Goal: Task Accomplishment & Management: Manage account settings

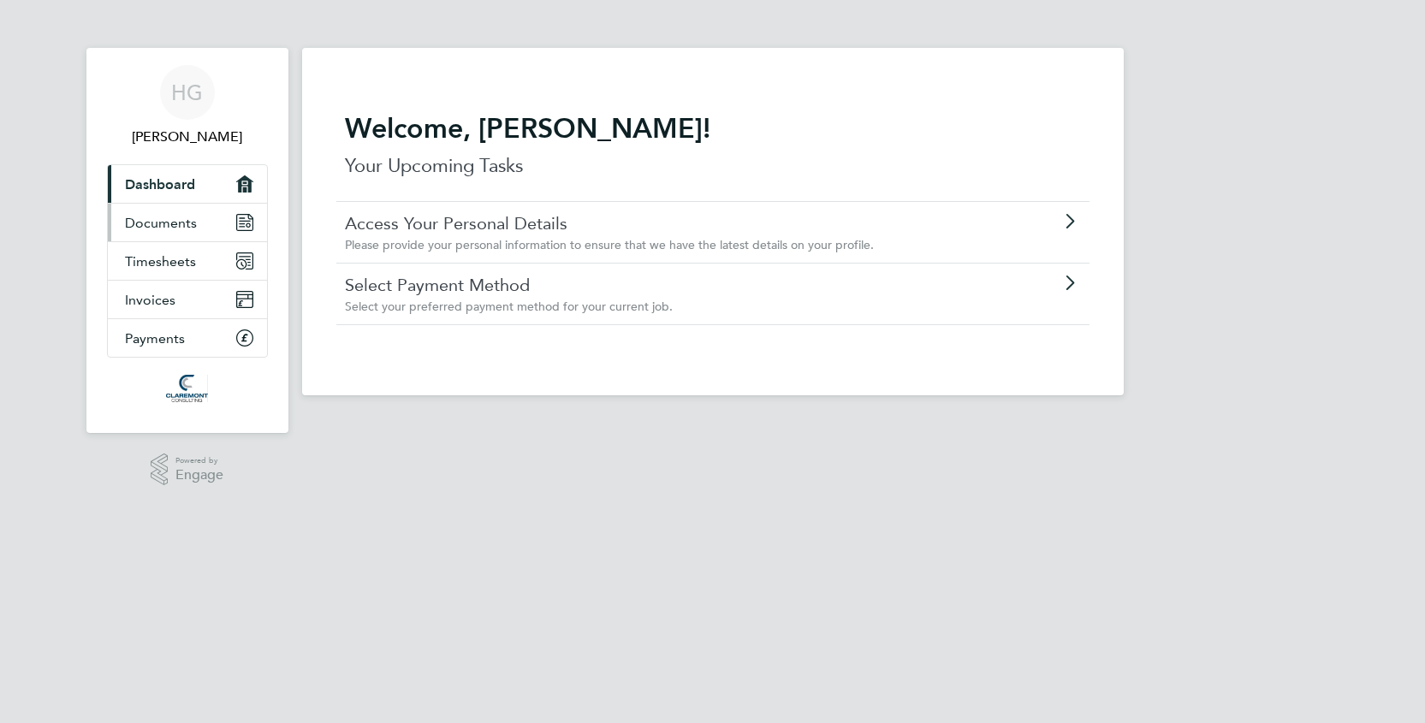
click at [247, 220] on icon "Main navigation" at bounding box center [244, 222] width 15 height 15
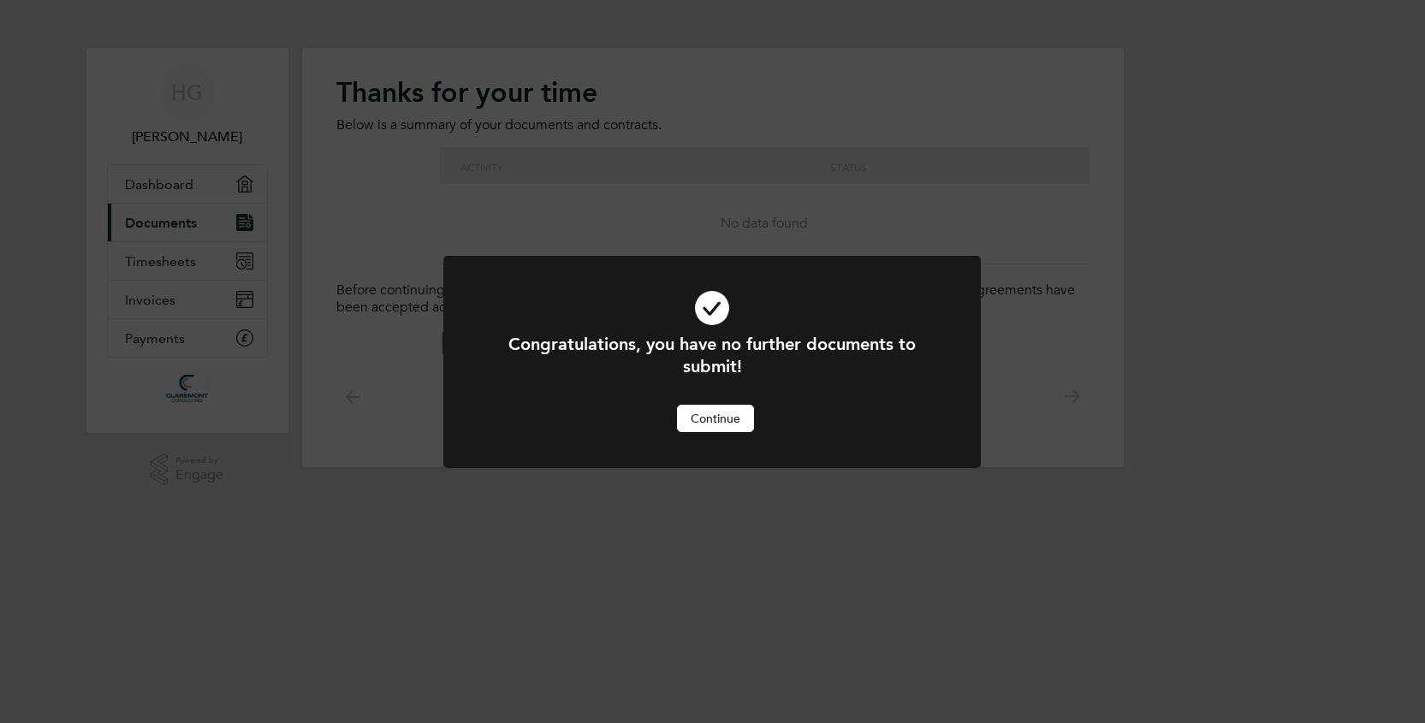
click at [715, 421] on button "Continue" at bounding box center [715, 418] width 77 height 27
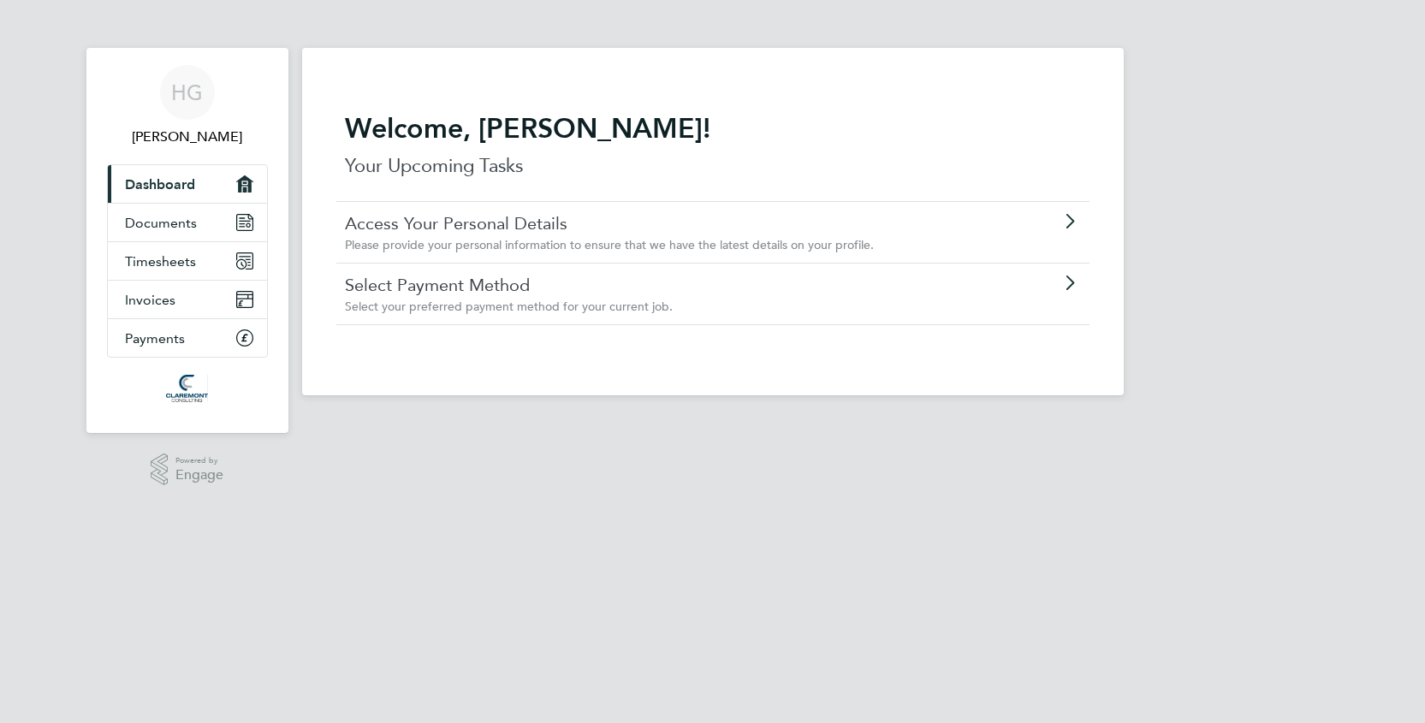
click at [700, 236] on div "Access Your Personal Details Please provide your personal information to ensure…" at bounding box center [669, 232] width 648 height 40
click at [676, 305] on div "Select your preferred payment method for your current job." at bounding box center [664, 306] width 639 height 15
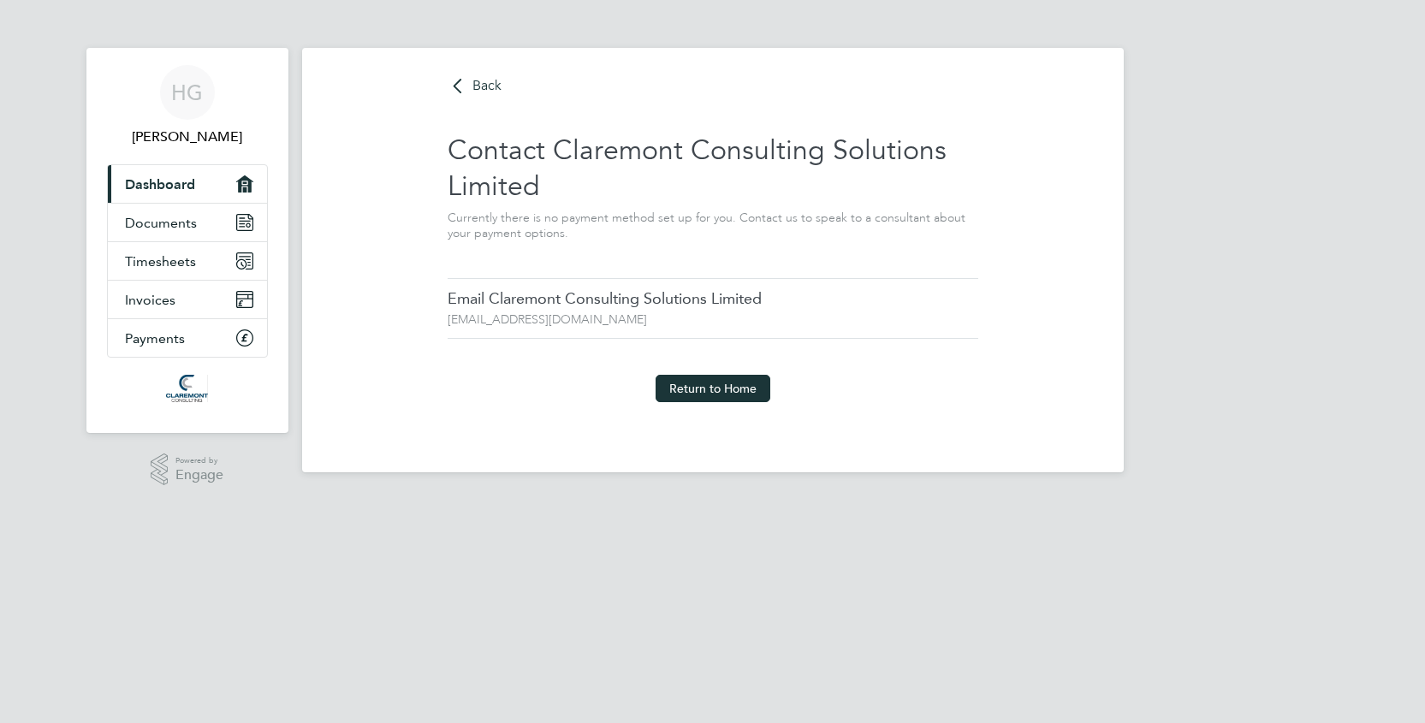
click at [772, 388] on div "Return to Home" at bounding box center [713, 406] width 531 height 63
click at [736, 388] on button "Return to Home" at bounding box center [712, 388] width 115 height 27
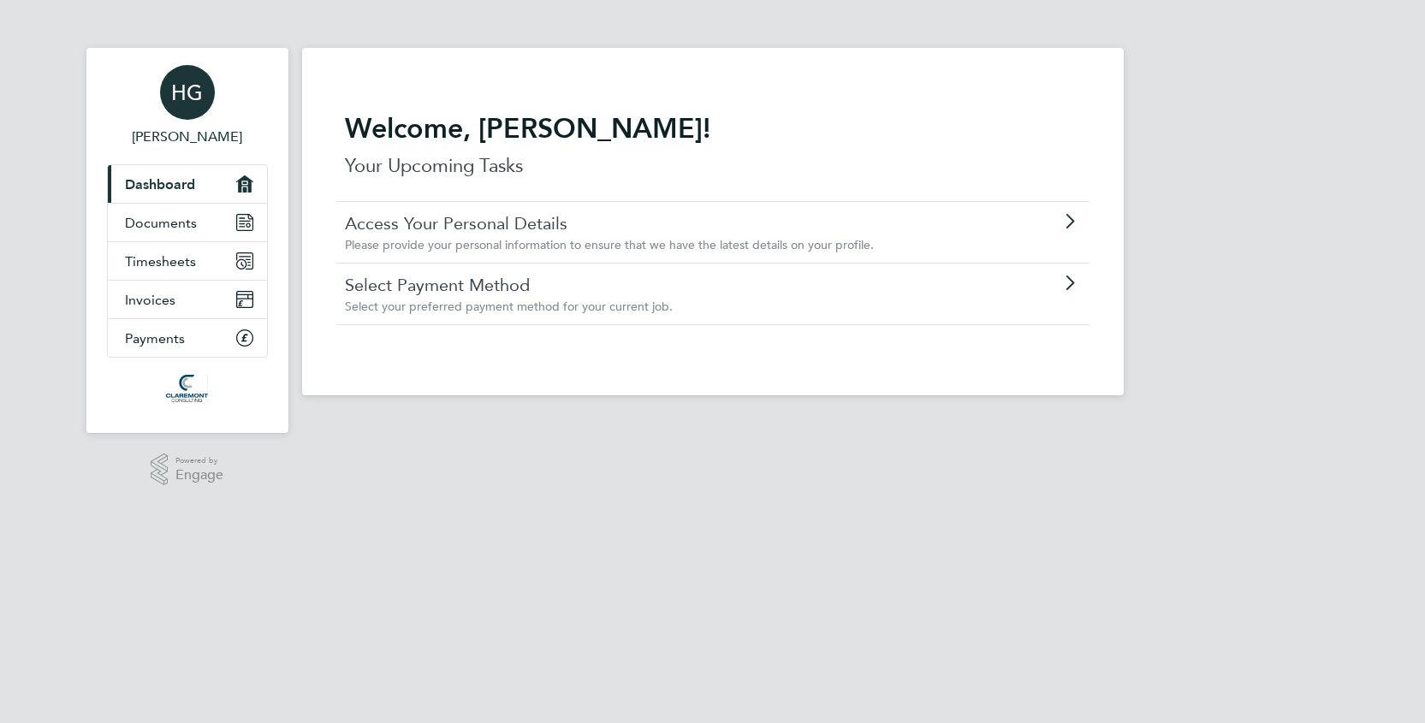
click at [195, 112] on div "HG" at bounding box center [187, 92] width 55 height 55
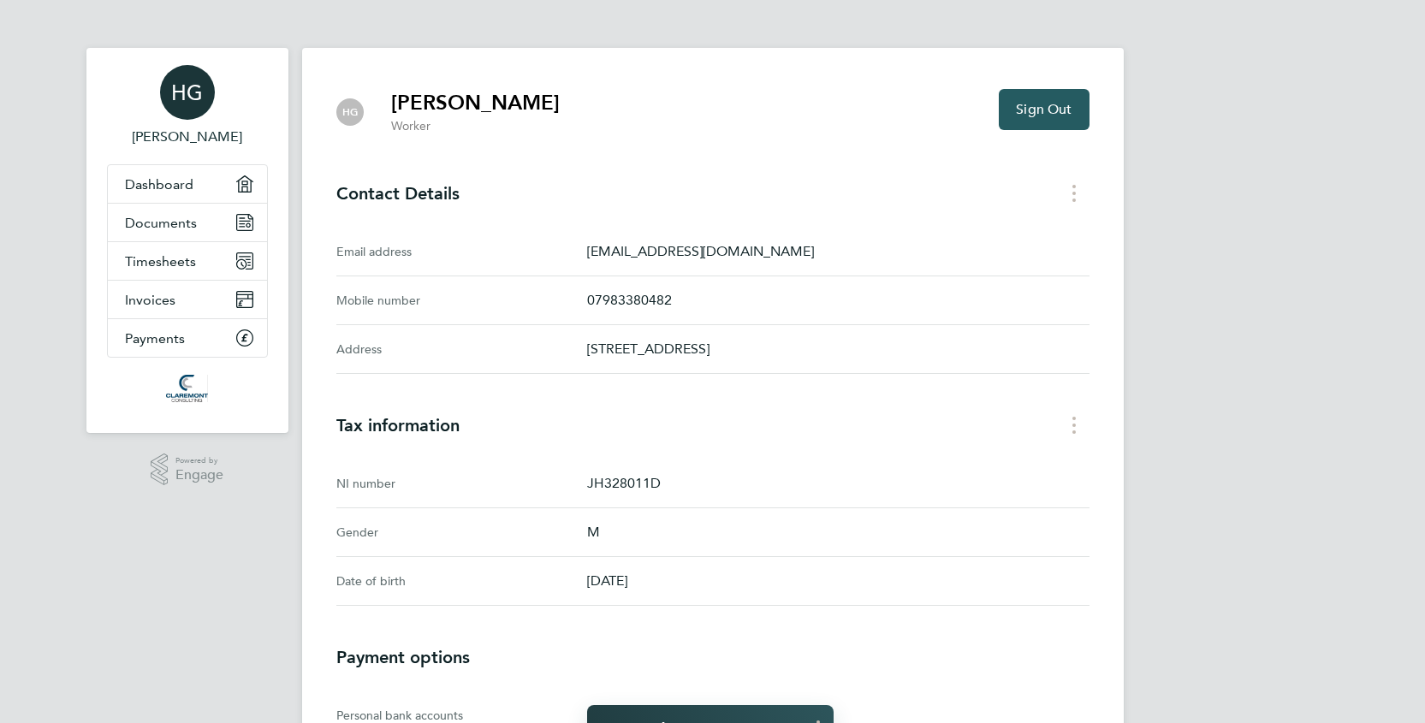
click at [1075, 112] on button "Sign Out" at bounding box center [1044, 109] width 90 height 41
